Goal: Information Seeking & Learning: Learn about a topic

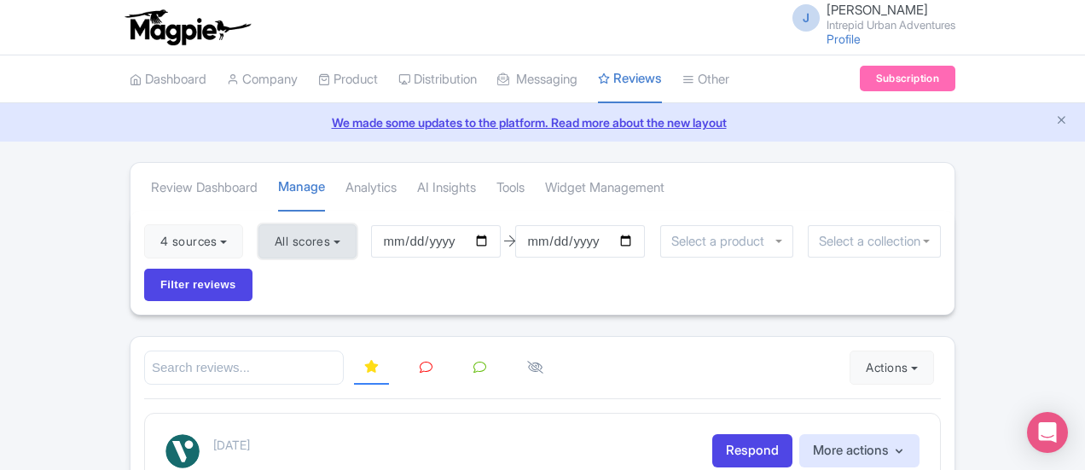
click at [258, 253] on button "All scores" at bounding box center [307, 241] width 98 height 34
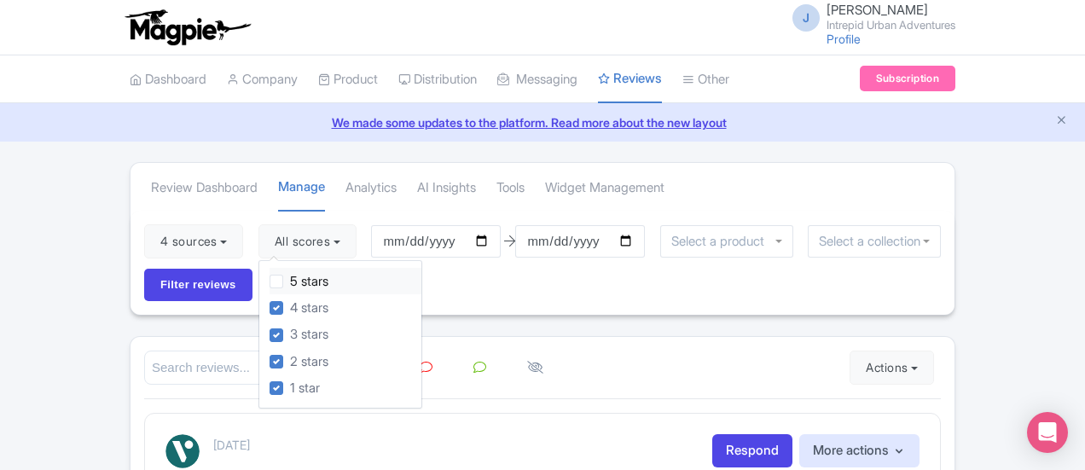
click at [290, 284] on label "5 stars" at bounding box center [309, 282] width 38 height 20
click at [290, 282] on input "5 stars" at bounding box center [295, 276] width 11 height 11
checkbox input "true"
click at [144, 246] on button "4 sources" at bounding box center [193, 241] width 99 height 34
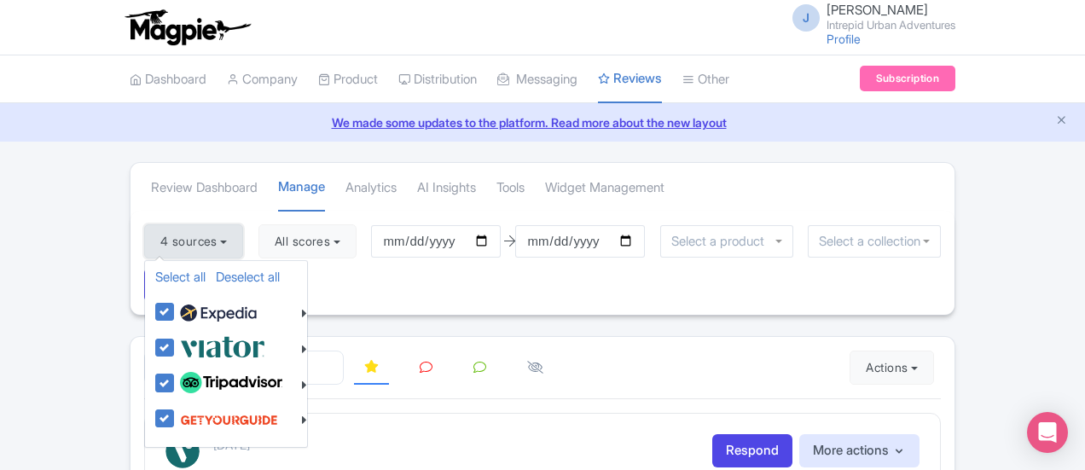
click at [144, 246] on button "4 sources" at bounding box center [193, 241] width 99 height 34
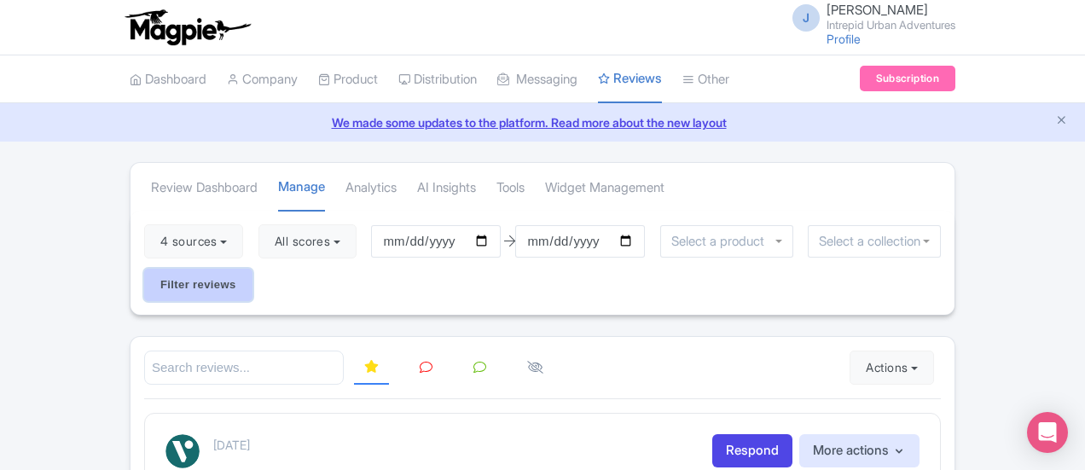
click at [252, 269] on input "Filter reviews" at bounding box center [198, 285] width 108 height 32
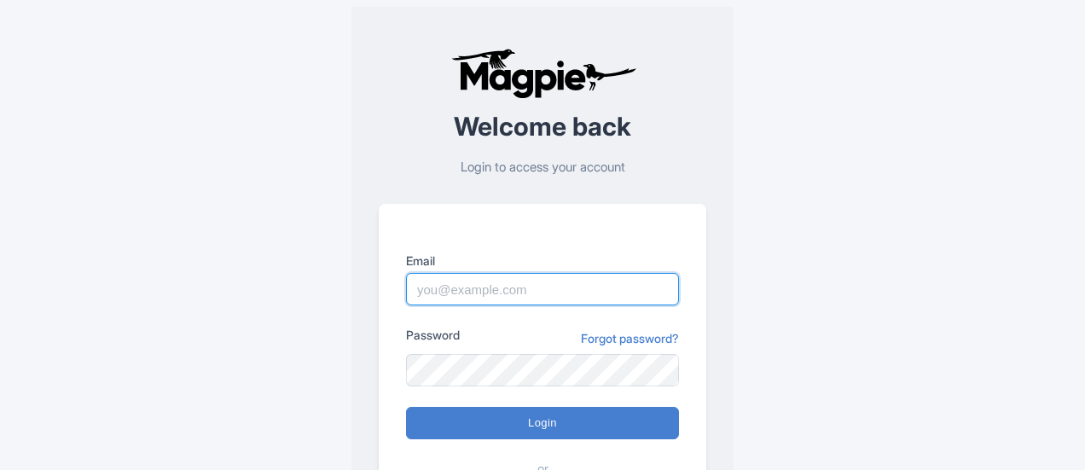
type input "josh.carr@intrepidtravel.com"
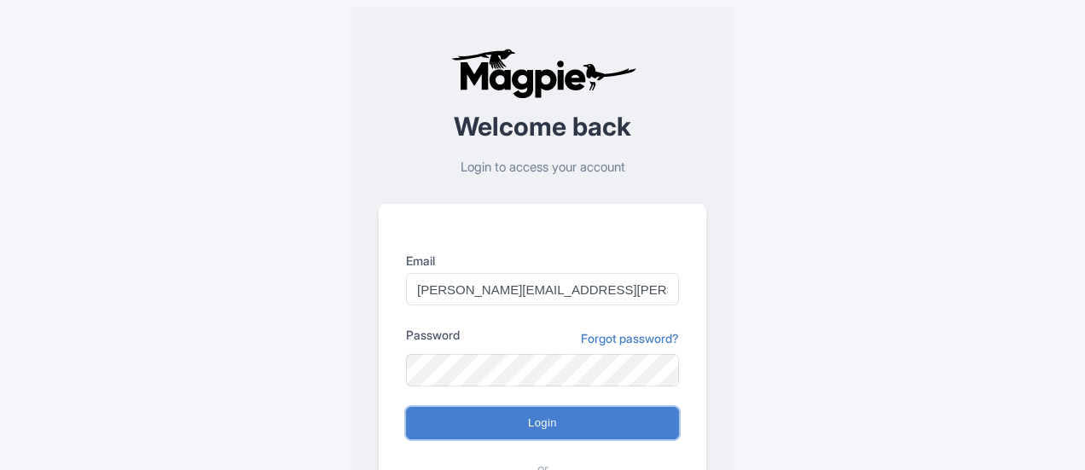
click at [540, 415] on input "Login" at bounding box center [542, 423] width 273 height 32
type input "Logging in..."
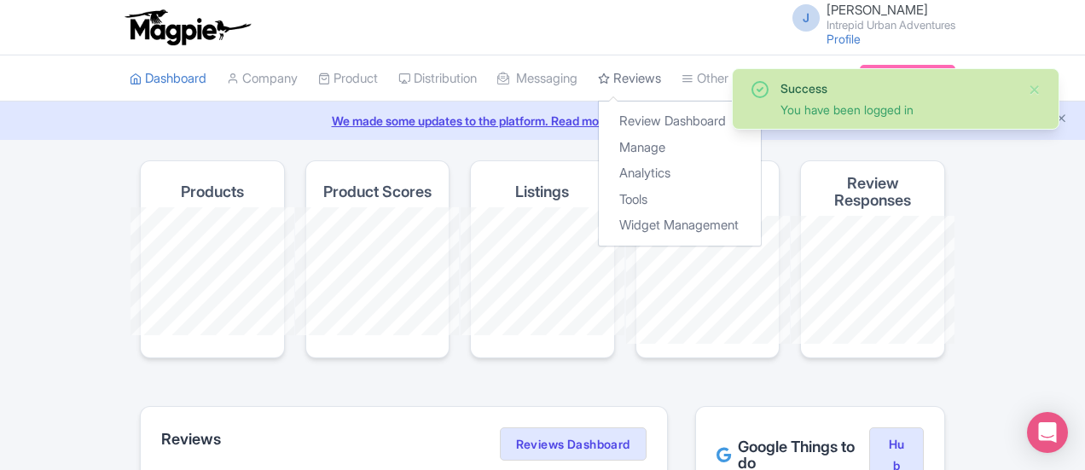
click at [598, 72] on link "Reviews" at bounding box center [629, 78] width 63 height 47
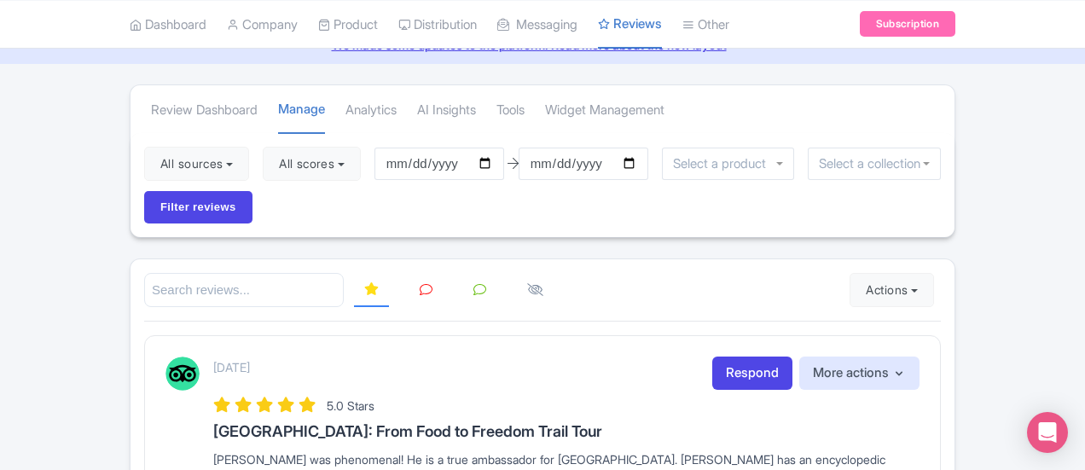
scroll to position [78, 0]
click at [345, 106] on link "Analytics" at bounding box center [370, 109] width 51 height 47
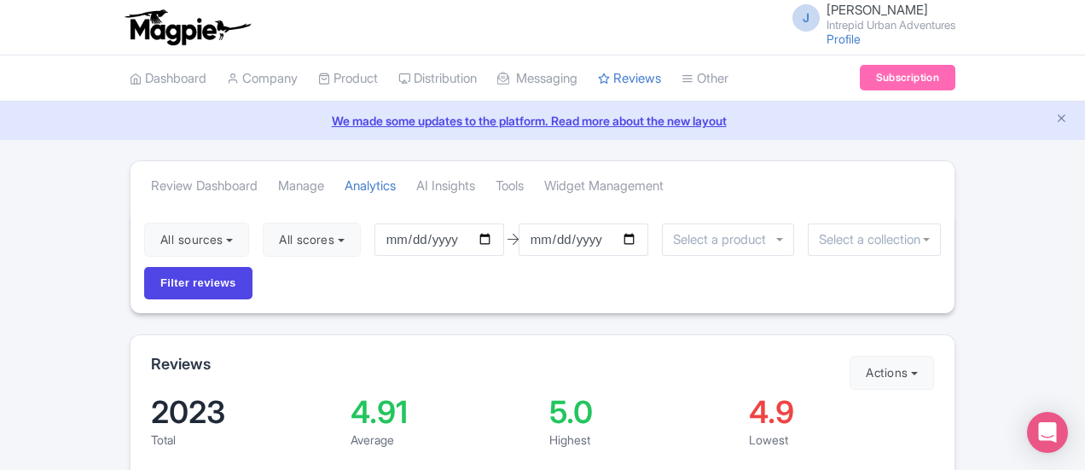
scroll to position [110, 0]
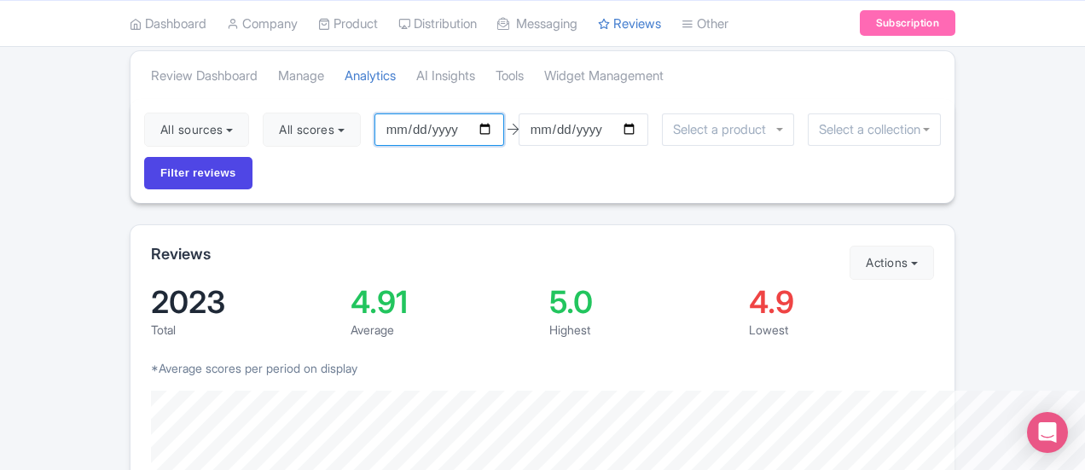
click at [396, 129] on input "[DATE]" at bounding box center [439, 129] width 130 height 32
click at [387, 130] on input "[DATE]" at bounding box center [439, 129] width 130 height 32
type input "2025-09-01"
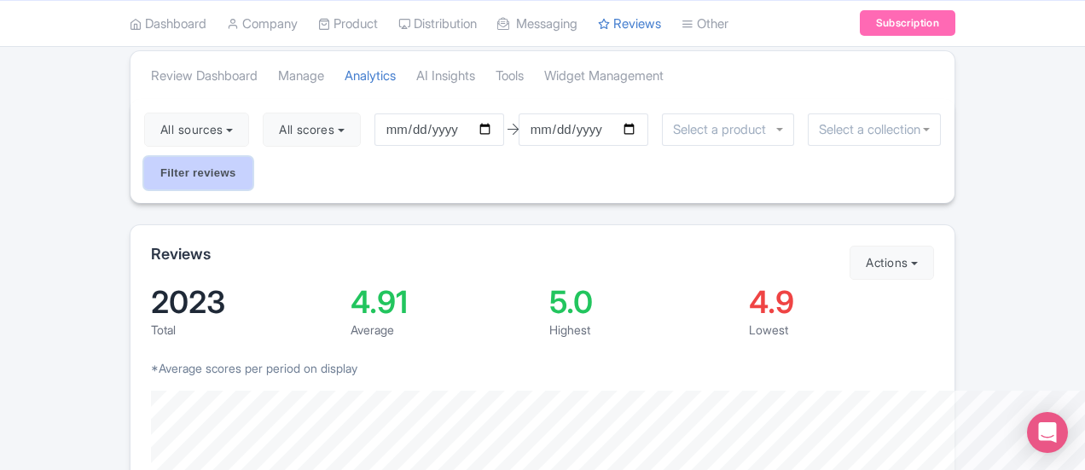
click at [252, 157] on input "Filter reviews" at bounding box center [198, 173] width 108 height 32
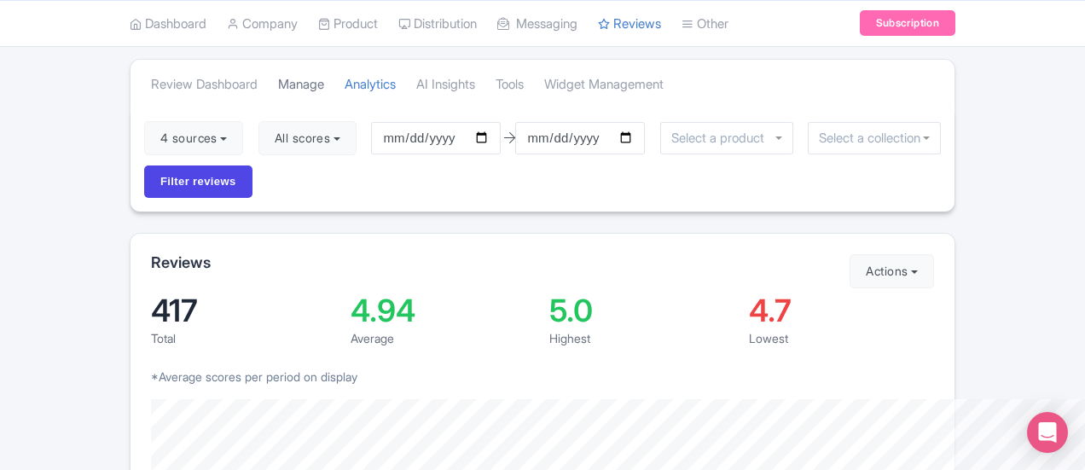
scroll to position [98, 0]
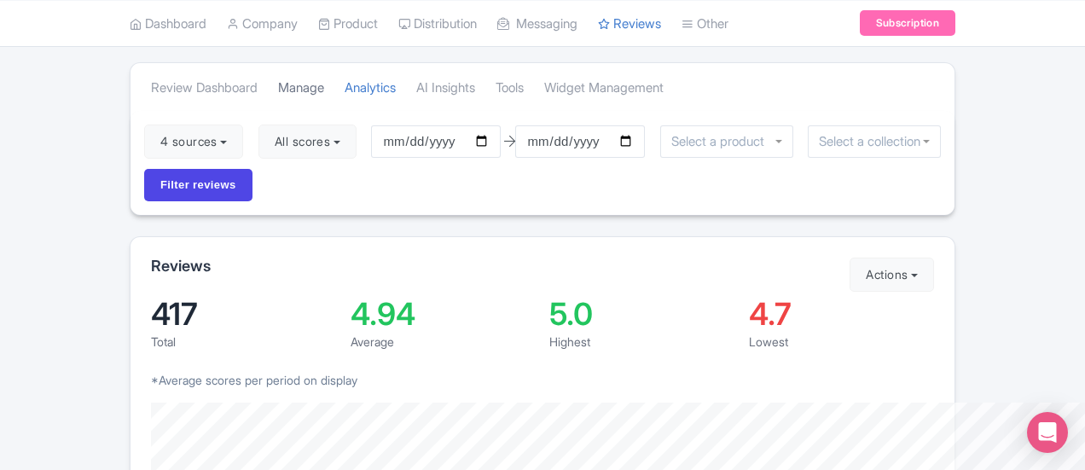
click at [278, 87] on link "Manage" at bounding box center [301, 88] width 46 height 47
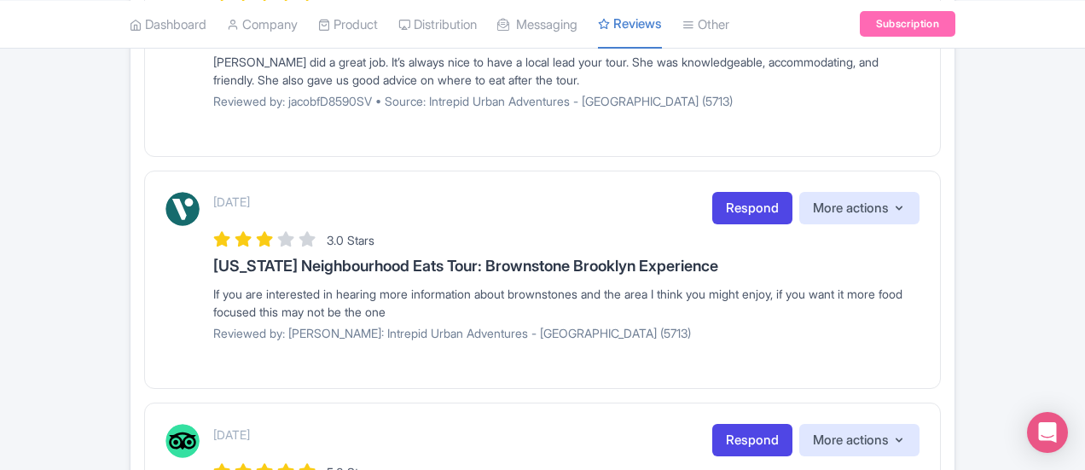
scroll to position [744, 0]
drag, startPoint x: 200, startPoint y: 230, endPoint x: 280, endPoint y: 228, distance: 80.2
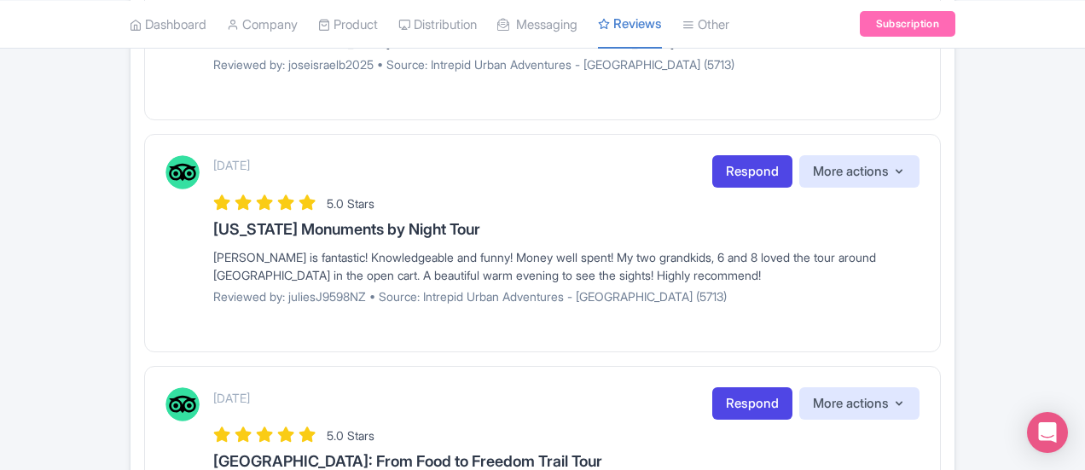
scroll to position [2304, 0]
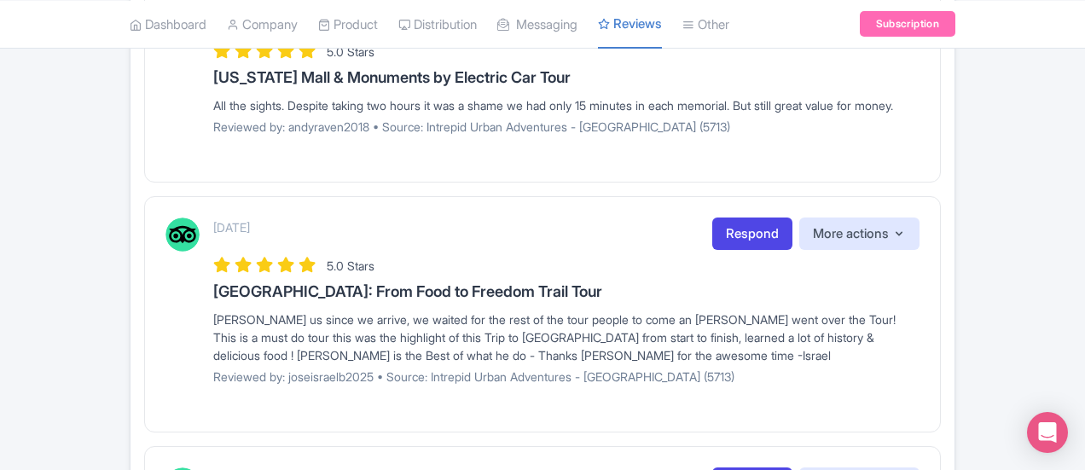
scroll to position [2307, 0]
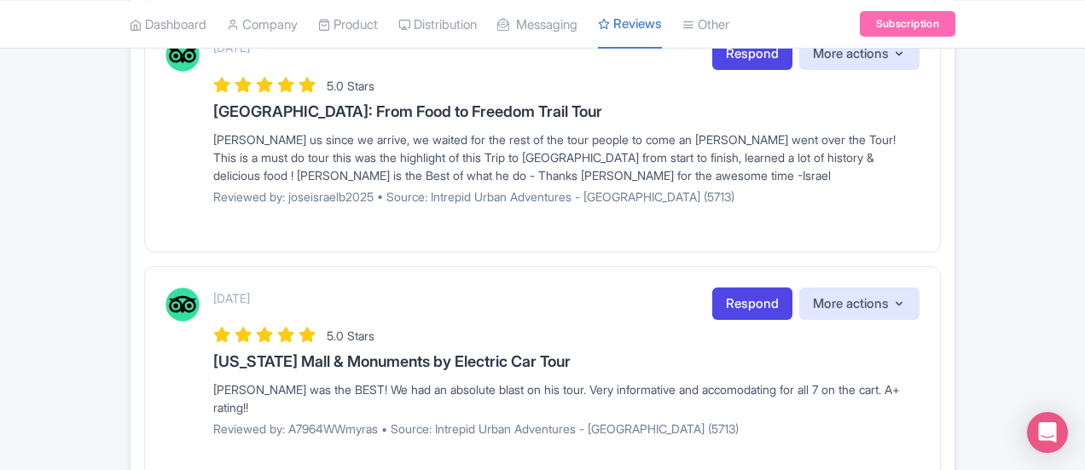
click at [631, 188] on p "Reviewed by: joseisraelb2025 • Source: Intrepid Urban Adventures - [GEOGRAPHIC_…" at bounding box center [566, 197] width 706 height 18
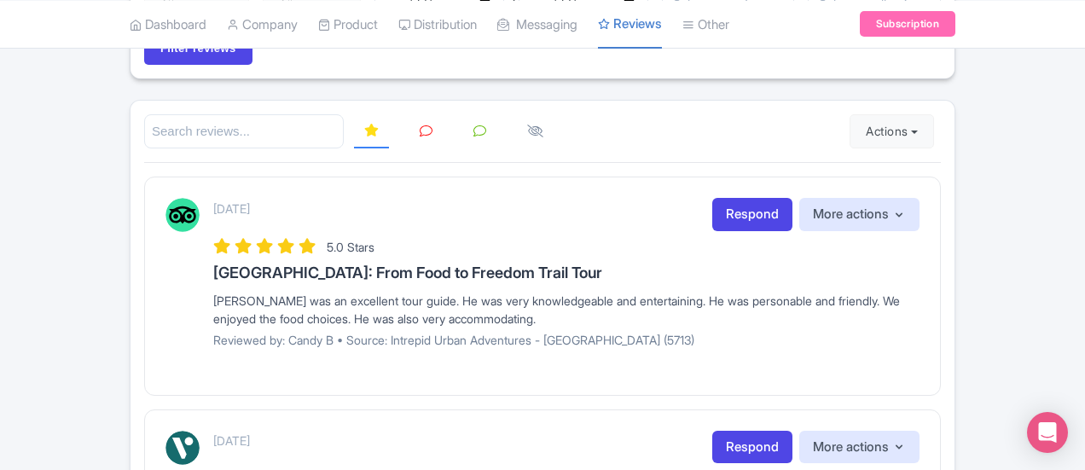
scroll to position [238, 0]
